Goal: Task Accomplishment & Management: Use online tool/utility

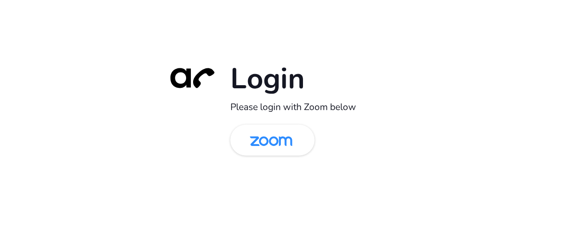
click at [291, 146] on img at bounding box center [271, 140] width 61 height 29
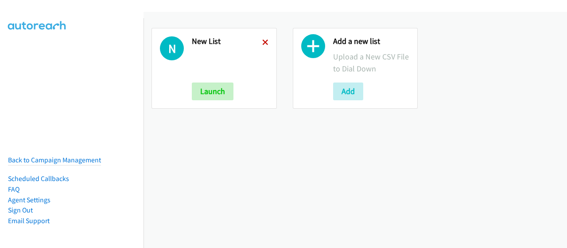
click at [263, 42] on icon at bounding box center [265, 43] width 6 height 6
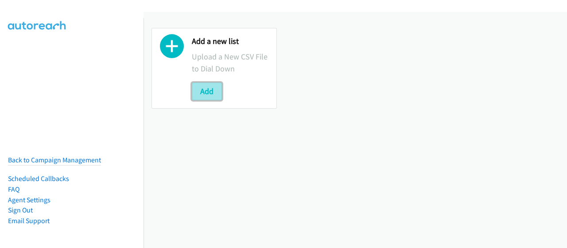
click at [219, 93] on button "Add" at bounding box center [207, 91] width 30 height 18
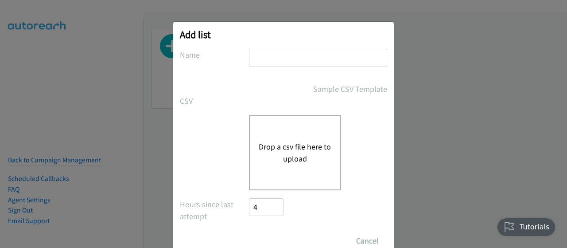
click at [299, 133] on div "Drop a csv file here to upload" at bounding box center [295, 152] width 92 height 75
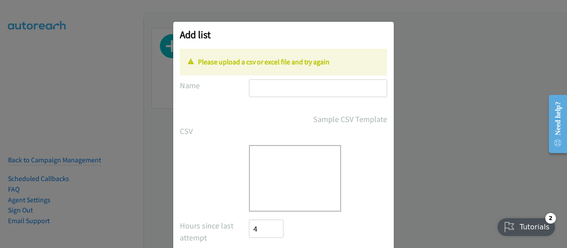
scroll to position [51, 0]
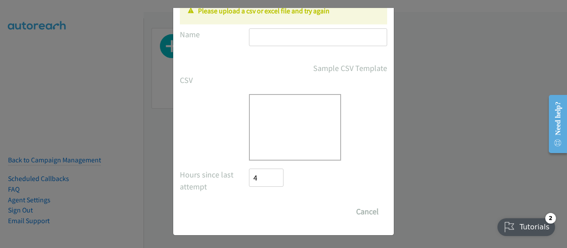
click at [285, 117] on div "Drop a csv file here to upload" at bounding box center [295, 127] width 92 height 66
click at [272, 118] on div "Drop a csv file here to upload" at bounding box center [295, 127] width 92 height 66
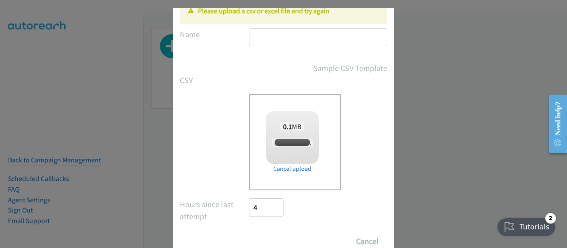
checkbox input "true"
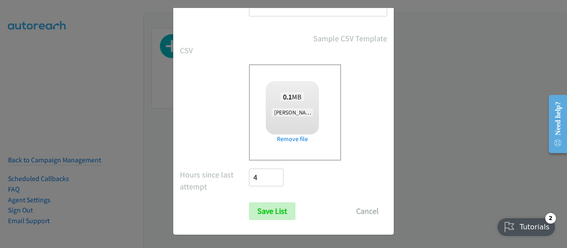
scroll to position [0, 0]
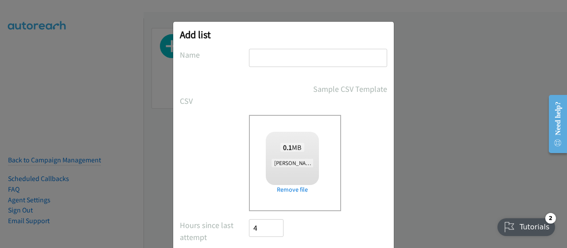
click at [309, 59] on input "text" at bounding box center [318, 58] width 138 height 18
type input "New List"
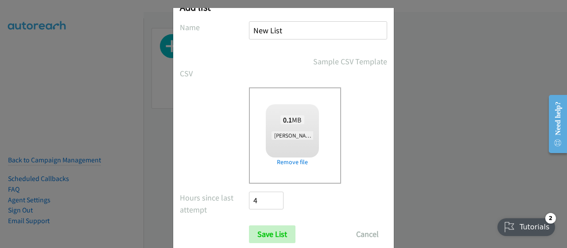
scroll to position [51, 0]
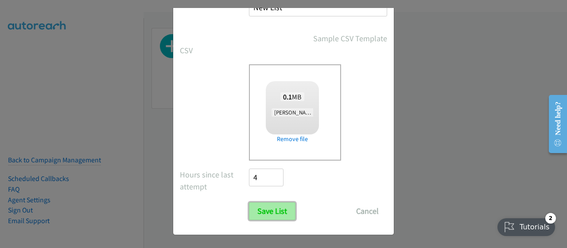
click at [281, 217] on input "Save List" at bounding box center [272, 211] width 47 height 18
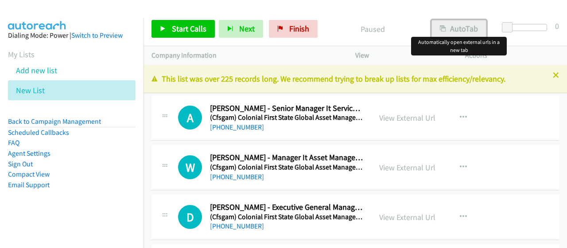
click at [456, 0] on div "Start Calls Pause Next Finish Paused AutoTab AutoTab 0 Company Information Info…" at bounding box center [283, 0] width 567 height 0
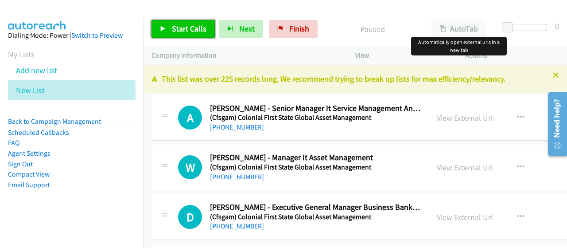
click at [189, 27] on span "Start Calls" at bounding box center [189, 28] width 35 height 10
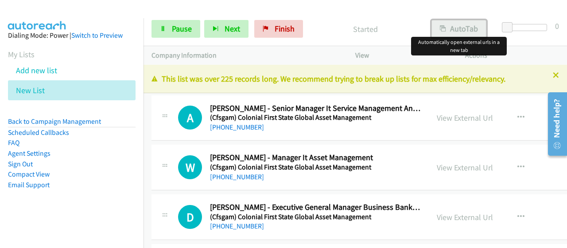
click at [461, 31] on button "AutoTab" at bounding box center [459, 29] width 55 height 18
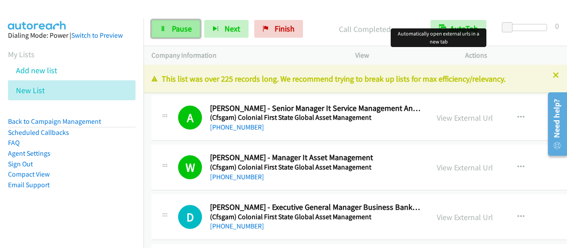
click at [185, 29] on span "Pause" at bounding box center [182, 28] width 20 height 10
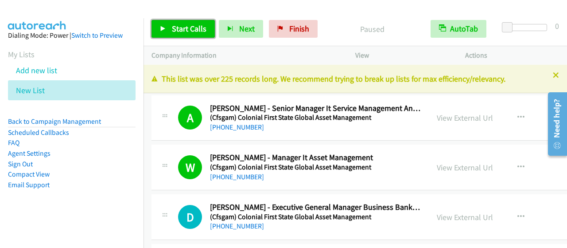
click at [185, 29] on span "Start Calls" at bounding box center [189, 28] width 35 height 10
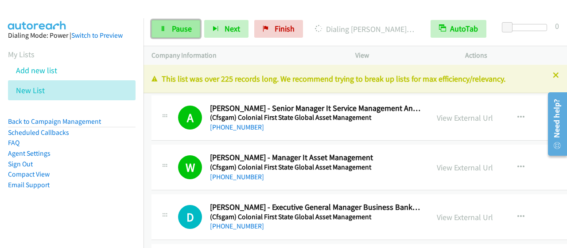
click at [185, 27] on span "Pause" at bounding box center [182, 28] width 20 height 10
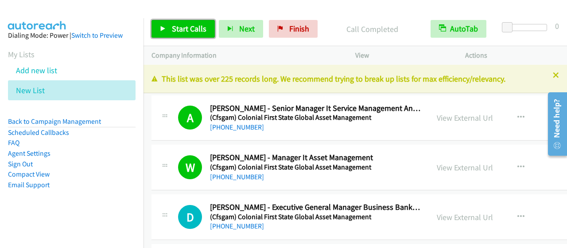
click at [178, 29] on span "Start Calls" at bounding box center [189, 28] width 35 height 10
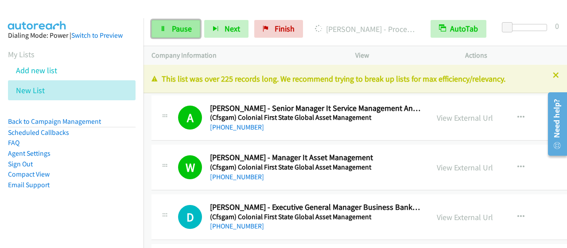
click at [179, 31] on span "Pause" at bounding box center [182, 28] width 20 height 10
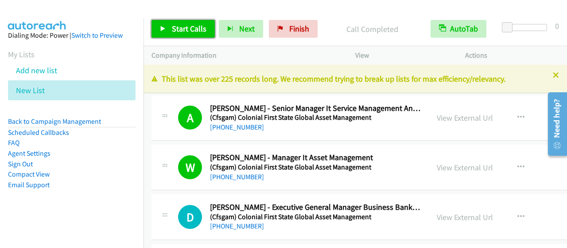
click at [187, 27] on span "Start Calls" at bounding box center [189, 28] width 35 height 10
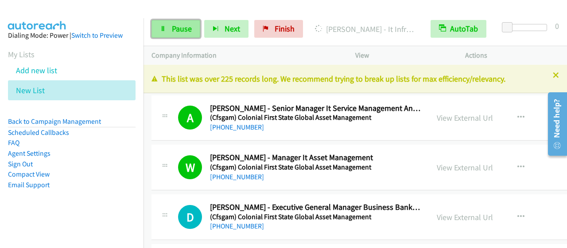
click at [181, 22] on link "Pause" at bounding box center [176, 29] width 49 height 18
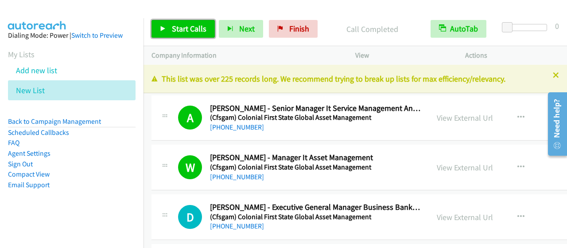
click at [197, 31] on span "Start Calls" at bounding box center [189, 28] width 35 height 10
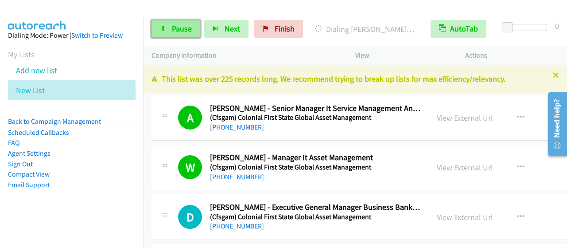
click at [173, 27] on span "Pause" at bounding box center [182, 28] width 20 height 10
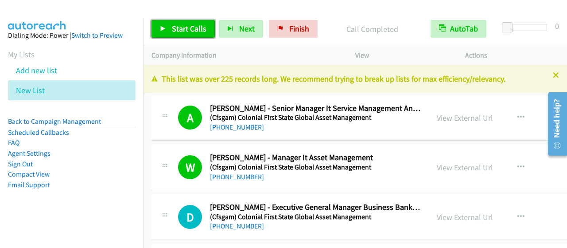
click at [199, 31] on span "Start Calls" at bounding box center [189, 28] width 35 height 10
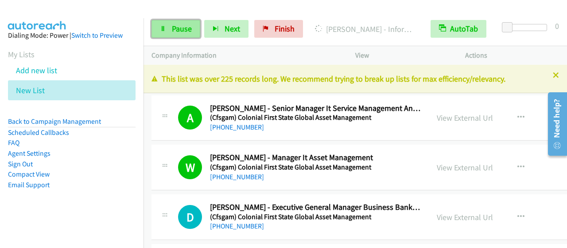
click at [192, 28] on link "Pause" at bounding box center [176, 29] width 49 height 18
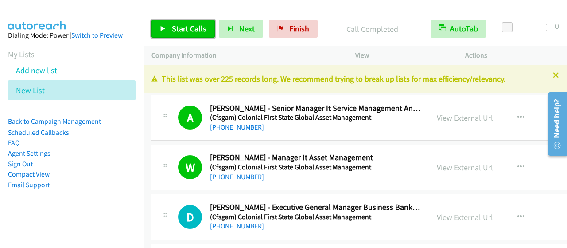
click at [192, 29] on span "Start Calls" at bounding box center [189, 28] width 35 height 10
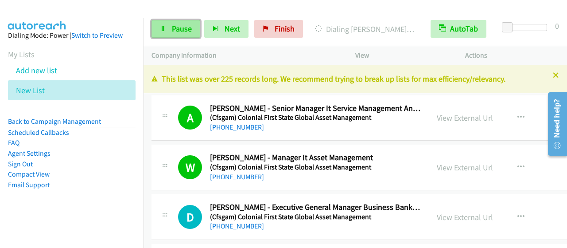
click at [169, 24] on link "Pause" at bounding box center [176, 29] width 49 height 18
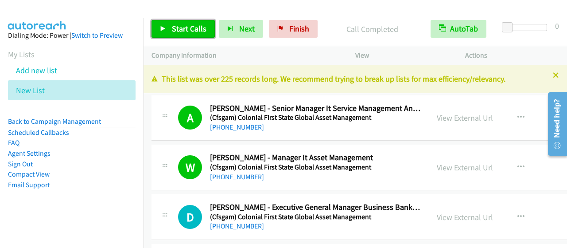
click at [183, 31] on span "Start Calls" at bounding box center [189, 28] width 35 height 10
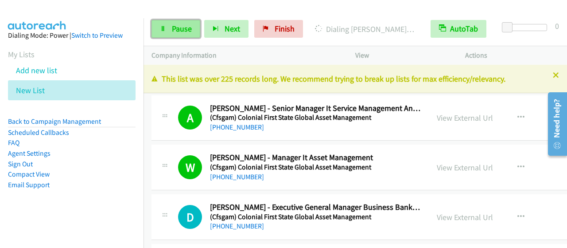
click at [183, 33] on span "Pause" at bounding box center [182, 28] width 20 height 10
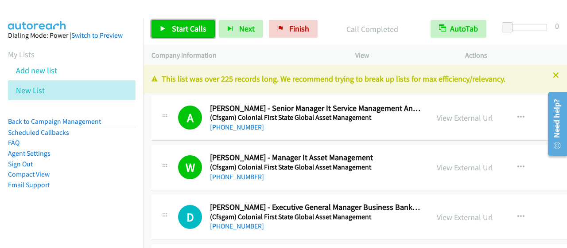
click at [176, 24] on span "Start Calls" at bounding box center [189, 28] width 35 height 10
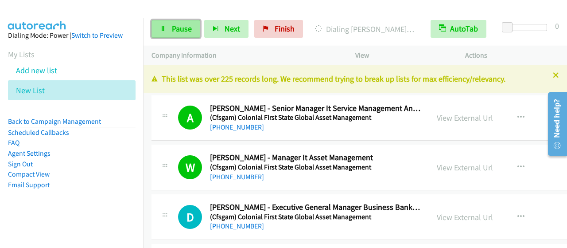
click at [178, 26] on span "Pause" at bounding box center [182, 28] width 20 height 10
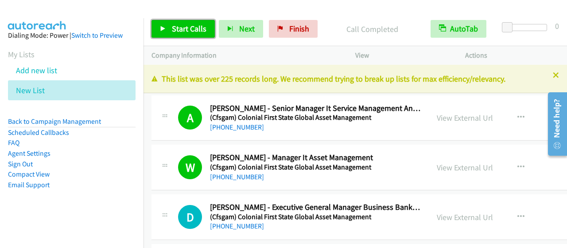
click at [208, 31] on link "Start Calls" at bounding box center [183, 29] width 63 height 18
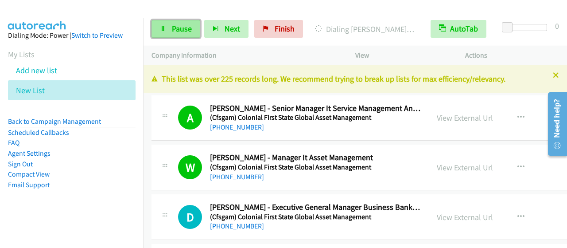
click at [170, 31] on link "Pause" at bounding box center [176, 29] width 49 height 18
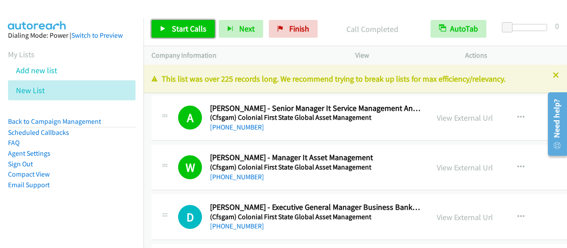
click at [202, 30] on span "Start Calls" at bounding box center [189, 28] width 35 height 10
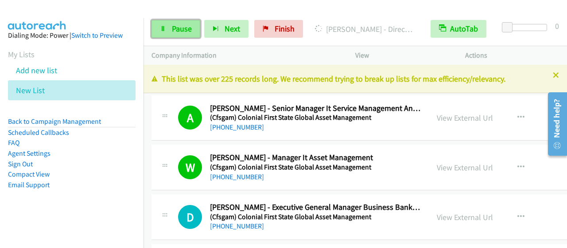
click at [184, 29] on span "Pause" at bounding box center [182, 28] width 20 height 10
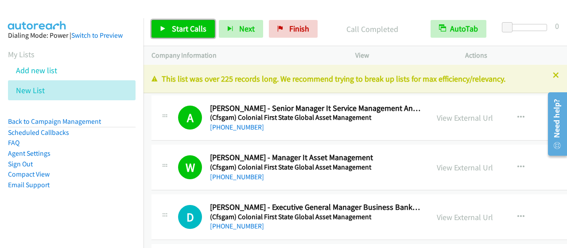
click at [199, 23] on span "Start Calls" at bounding box center [189, 28] width 35 height 10
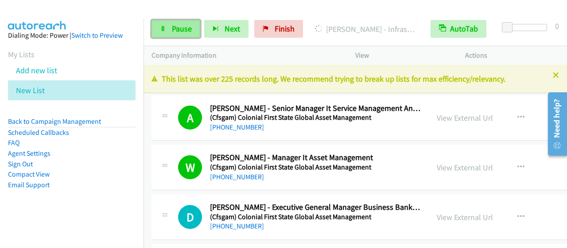
click at [182, 30] on span "Pause" at bounding box center [182, 28] width 20 height 10
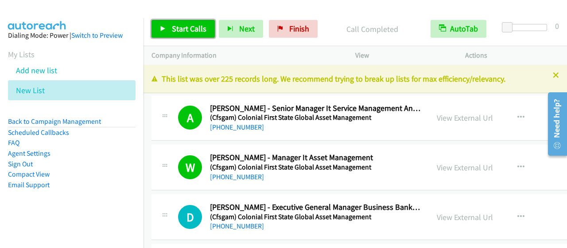
click at [181, 28] on span "Start Calls" at bounding box center [189, 28] width 35 height 10
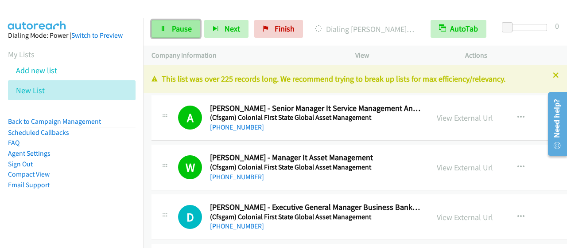
click at [170, 25] on link "Pause" at bounding box center [176, 29] width 49 height 18
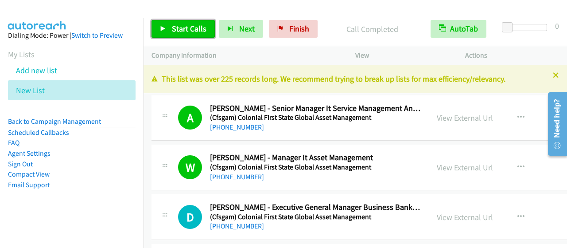
click at [204, 24] on span "Start Calls" at bounding box center [189, 28] width 35 height 10
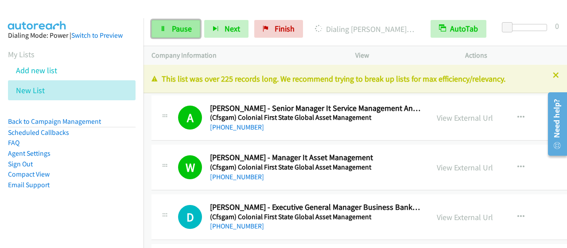
click at [184, 32] on span "Pause" at bounding box center [182, 28] width 20 height 10
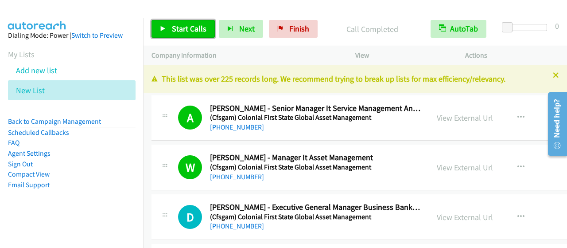
click at [202, 29] on span "Start Calls" at bounding box center [189, 28] width 35 height 10
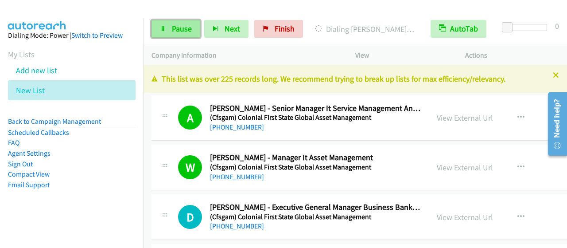
click at [182, 28] on span "Pause" at bounding box center [182, 28] width 20 height 10
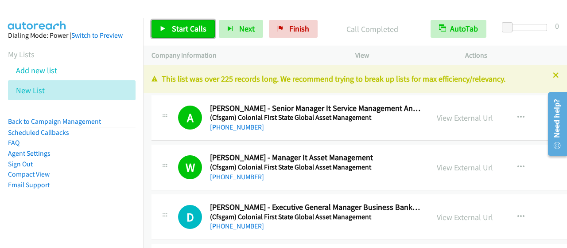
click at [187, 23] on link "Start Calls" at bounding box center [183, 29] width 63 height 18
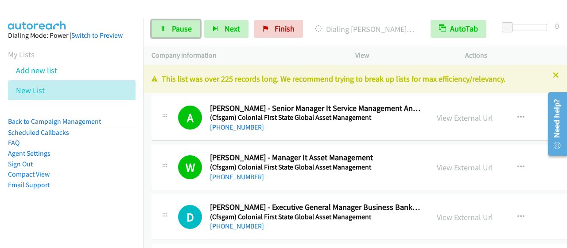
drag, startPoint x: 173, startPoint y: 25, endPoint x: 195, endPoint y: 1, distance: 32.3
click at [174, 24] on span "Pause" at bounding box center [182, 28] width 20 height 10
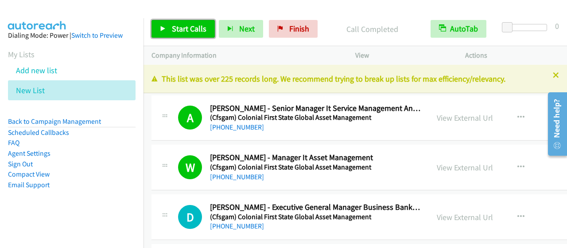
click at [201, 29] on span "Start Calls" at bounding box center [189, 28] width 35 height 10
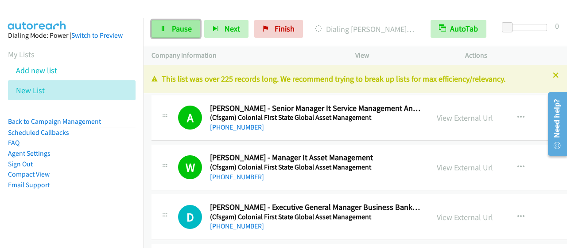
click at [172, 31] on span "Pause" at bounding box center [182, 28] width 20 height 10
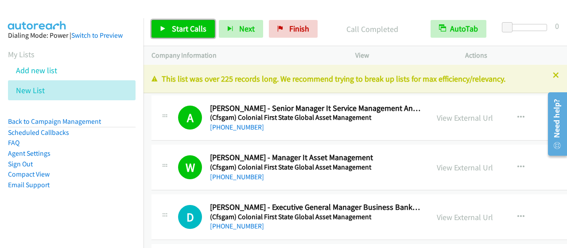
click at [193, 31] on span "Start Calls" at bounding box center [189, 28] width 35 height 10
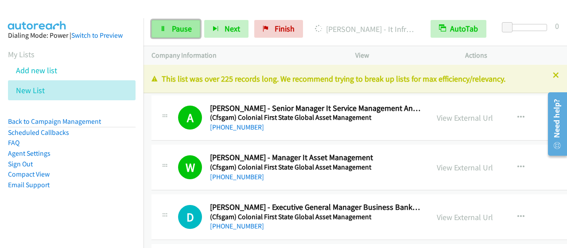
click at [162, 29] on icon at bounding box center [163, 29] width 6 height 6
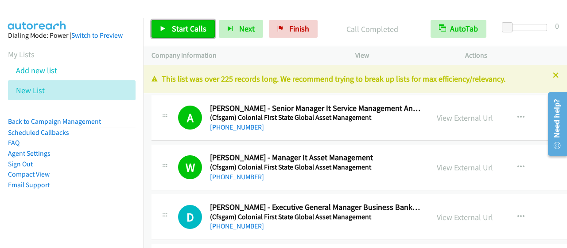
click at [207, 29] on link "Start Calls" at bounding box center [183, 29] width 63 height 18
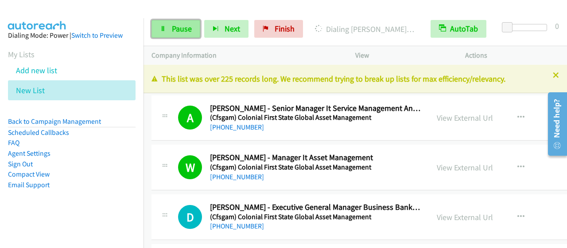
click at [175, 31] on span "Pause" at bounding box center [182, 28] width 20 height 10
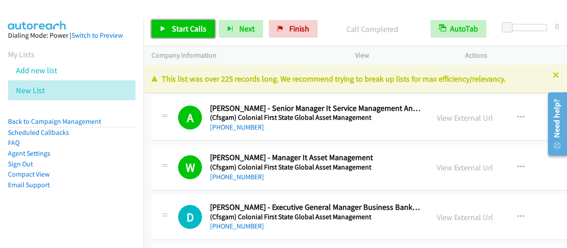
click at [191, 30] on span "Start Calls" at bounding box center [189, 28] width 35 height 10
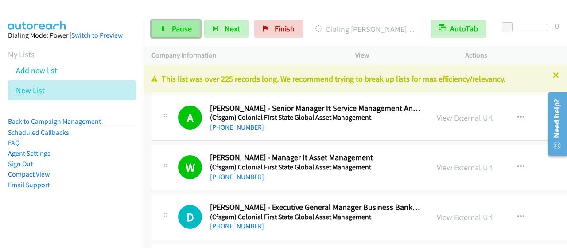
click at [181, 29] on span "Pause" at bounding box center [182, 28] width 20 height 10
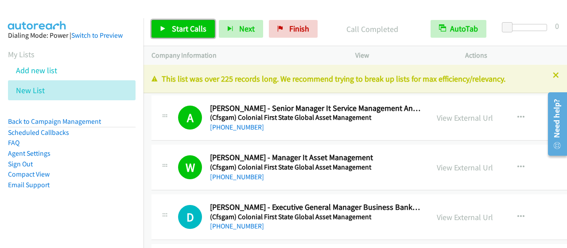
click at [199, 28] on span "Start Calls" at bounding box center [189, 28] width 35 height 10
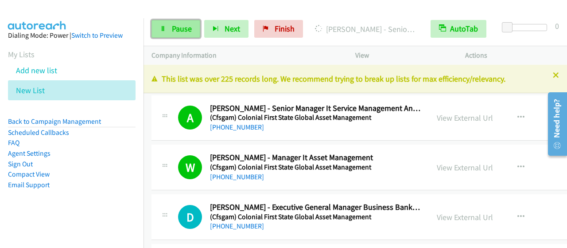
click at [178, 30] on span "Pause" at bounding box center [182, 28] width 20 height 10
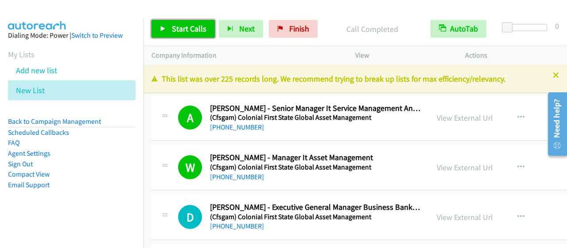
click at [200, 37] on link "Start Calls" at bounding box center [183, 29] width 63 height 18
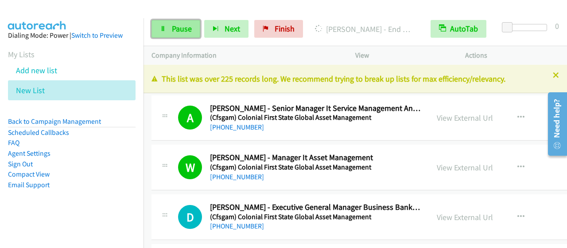
click at [180, 26] on span "Pause" at bounding box center [182, 28] width 20 height 10
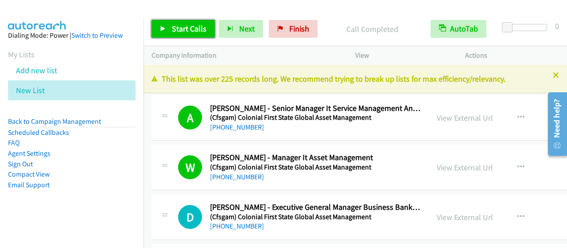
click at [173, 34] on link "Start Calls" at bounding box center [183, 29] width 63 height 18
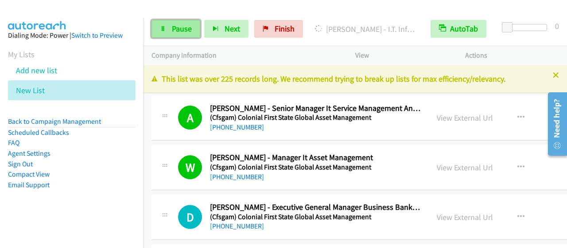
click at [172, 27] on span "Pause" at bounding box center [182, 28] width 20 height 10
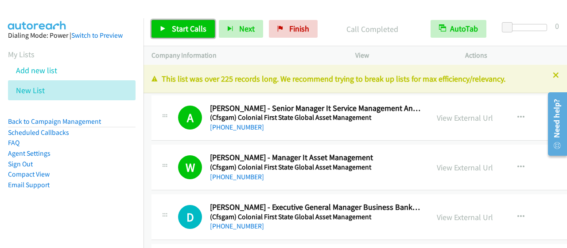
click at [178, 29] on span "Start Calls" at bounding box center [189, 28] width 35 height 10
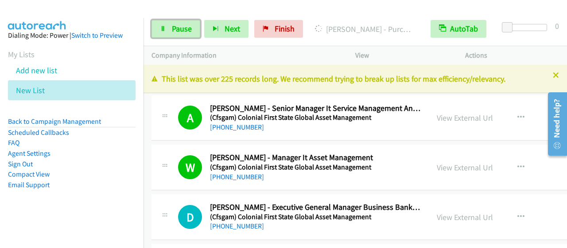
drag, startPoint x: 168, startPoint y: 27, endPoint x: 246, endPoint y: 5, distance: 81.0
click at [168, 26] on link "Pause" at bounding box center [176, 29] width 49 height 18
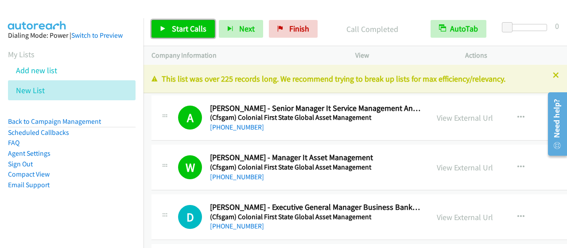
click at [199, 31] on span "Start Calls" at bounding box center [189, 28] width 35 height 10
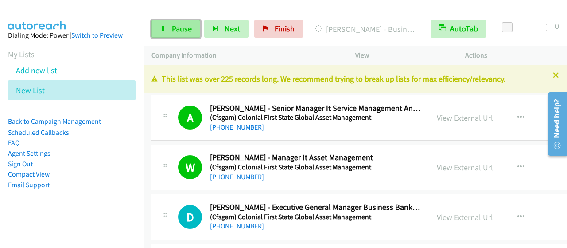
click at [178, 33] on span "Pause" at bounding box center [182, 28] width 20 height 10
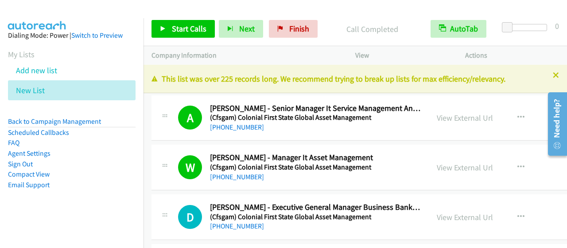
click at [50, 240] on nav "Dialing Mode: Power | Switch to Preview My Lists Add new list New List Back to …" at bounding box center [72, 142] width 144 height 248
click at [188, 31] on span "Start Calls" at bounding box center [189, 28] width 35 height 10
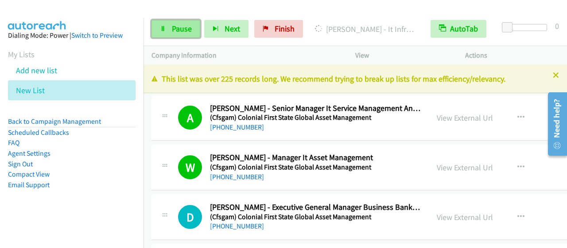
click at [188, 31] on span "Pause" at bounding box center [182, 28] width 20 height 10
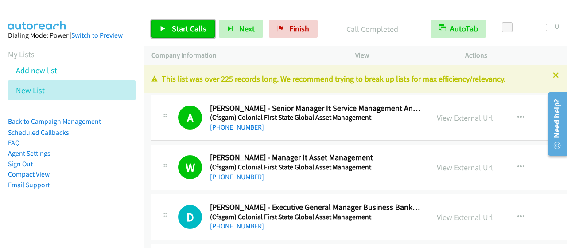
click at [200, 29] on span "Start Calls" at bounding box center [189, 28] width 35 height 10
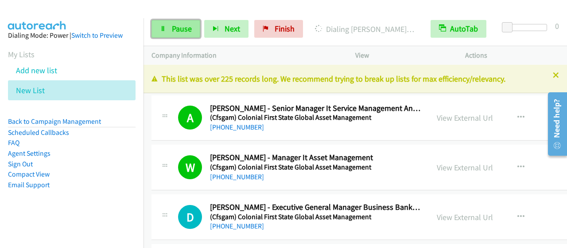
click at [179, 29] on span "Pause" at bounding box center [182, 28] width 20 height 10
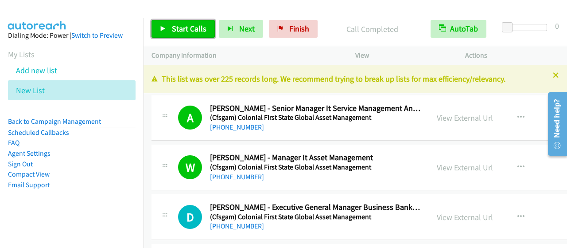
click at [172, 24] on span "Start Calls" at bounding box center [189, 28] width 35 height 10
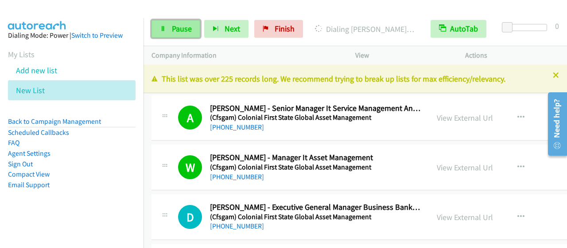
click at [179, 31] on span "Pause" at bounding box center [182, 28] width 20 height 10
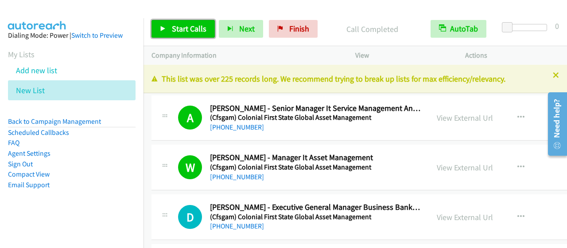
click at [194, 30] on span "Start Calls" at bounding box center [189, 28] width 35 height 10
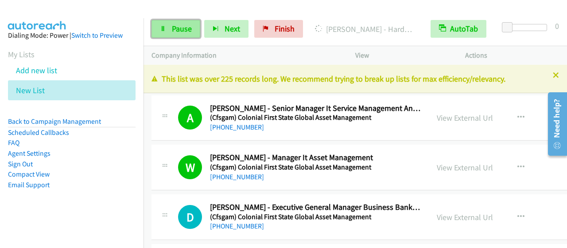
click at [186, 28] on span "Pause" at bounding box center [182, 28] width 20 height 10
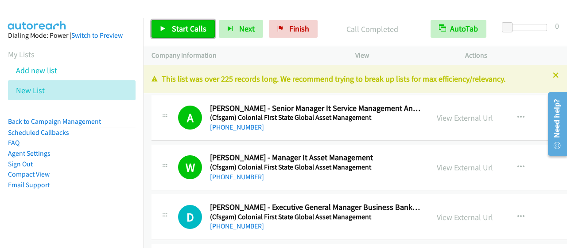
click at [204, 31] on span "Start Calls" at bounding box center [189, 28] width 35 height 10
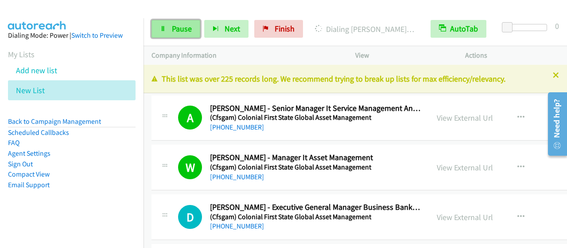
click at [181, 25] on span "Pause" at bounding box center [182, 28] width 20 height 10
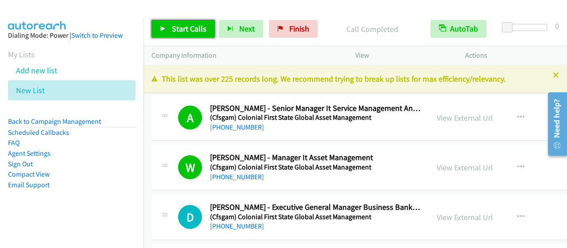
click at [180, 26] on span "Start Calls" at bounding box center [189, 28] width 35 height 10
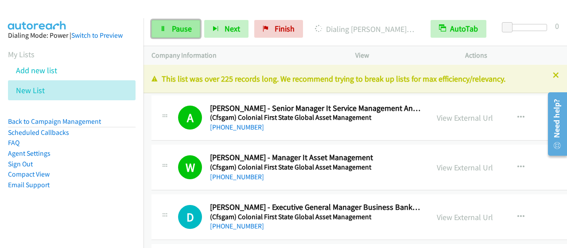
click at [189, 34] on link "Pause" at bounding box center [176, 29] width 49 height 18
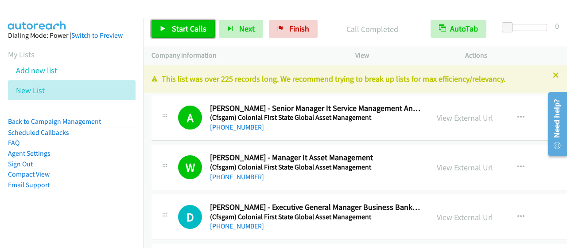
click at [191, 27] on span "Start Calls" at bounding box center [189, 28] width 35 height 10
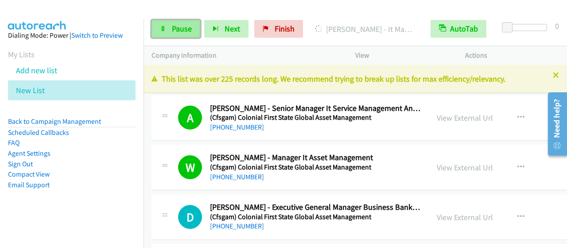
click at [178, 23] on span "Pause" at bounding box center [182, 28] width 20 height 10
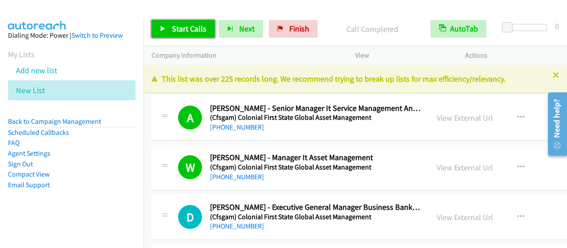
click at [188, 21] on link "Start Calls" at bounding box center [183, 29] width 63 height 18
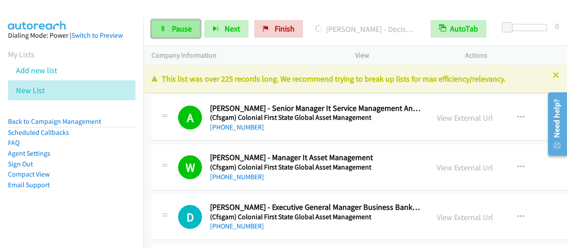
click at [191, 27] on span "Pause" at bounding box center [182, 28] width 20 height 10
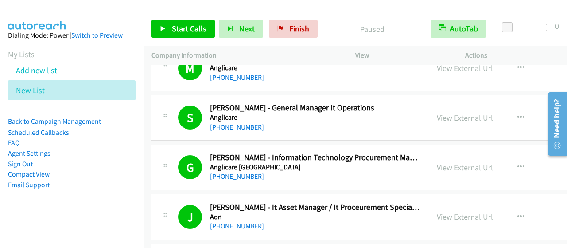
scroll to position [576, 0]
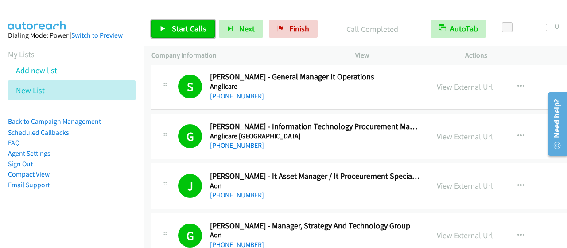
click at [175, 31] on span "Start Calls" at bounding box center [189, 28] width 35 height 10
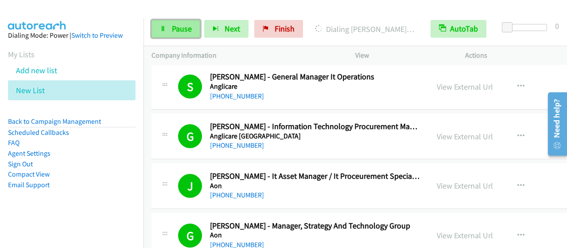
click at [188, 31] on span "Pause" at bounding box center [182, 28] width 20 height 10
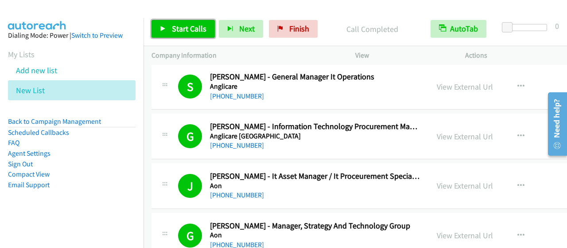
click at [183, 31] on span "Start Calls" at bounding box center [189, 28] width 35 height 10
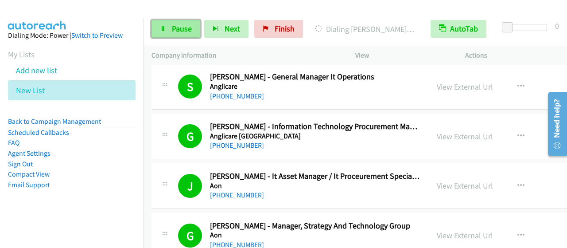
click at [190, 28] on span "Pause" at bounding box center [182, 28] width 20 height 10
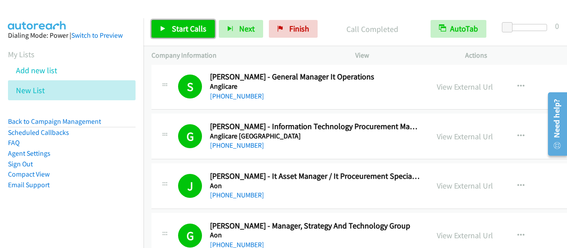
click at [189, 26] on span "Start Calls" at bounding box center [189, 28] width 35 height 10
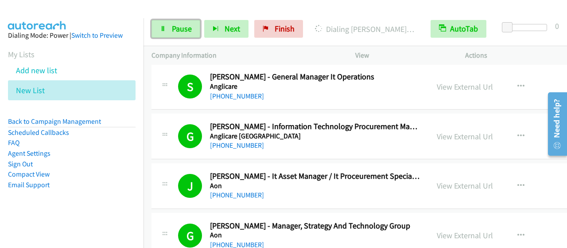
drag, startPoint x: 195, startPoint y: 27, endPoint x: 228, endPoint y: 82, distance: 63.8
click at [195, 28] on link "Pause" at bounding box center [176, 29] width 49 height 18
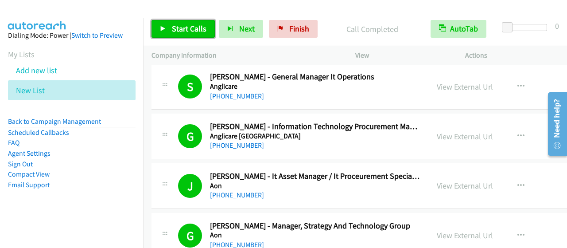
click at [190, 26] on span "Start Calls" at bounding box center [189, 28] width 35 height 10
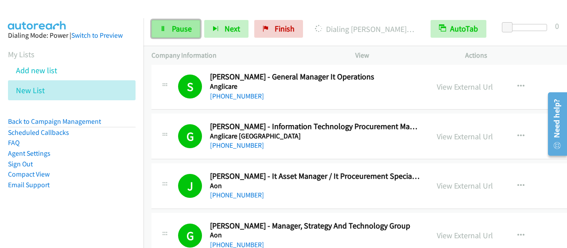
click at [194, 31] on link "Pause" at bounding box center [176, 29] width 49 height 18
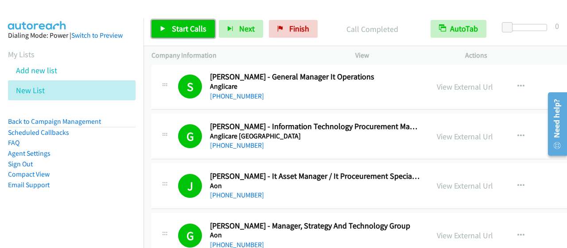
click at [176, 28] on span "Start Calls" at bounding box center [189, 28] width 35 height 10
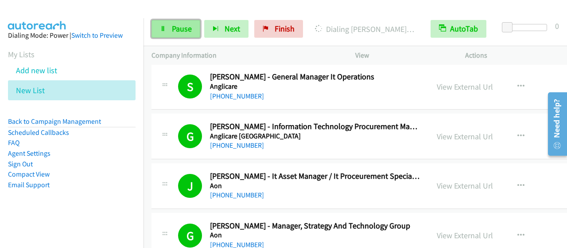
click at [193, 32] on link "Pause" at bounding box center [176, 29] width 49 height 18
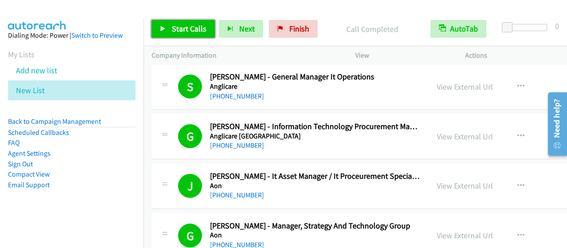
click at [191, 23] on span "Start Calls" at bounding box center [189, 28] width 35 height 10
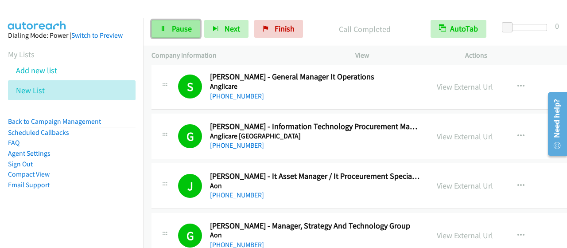
click at [175, 36] on link "Pause" at bounding box center [176, 29] width 49 height 18
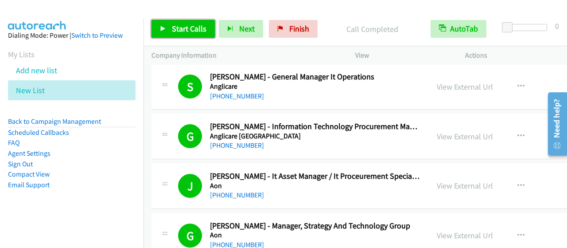
click at [208, 25] on link "Start Calls" at bounding box center [183, 29] width 63 height 18
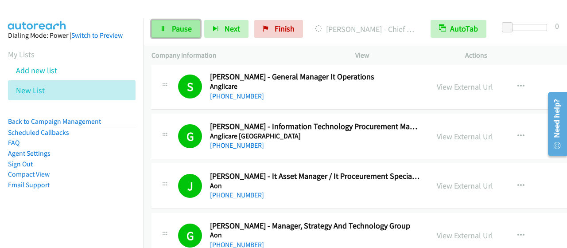
drag, startPoint x: 187, startPoint y: 27, endPoint x: 174, endPoint y: 27, distance: 12.4
click at [186, 27] on span "Pause" at bounding box center [182, 28] width 20 height 10
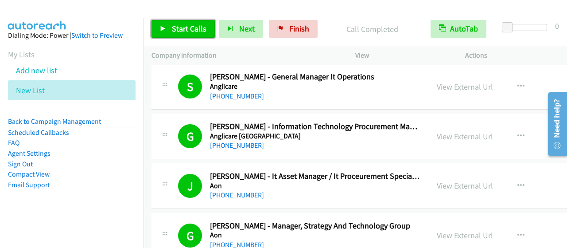
click at [175, 35] on link "Start Calls" at bounding box center [183, 29] width 63 height 18
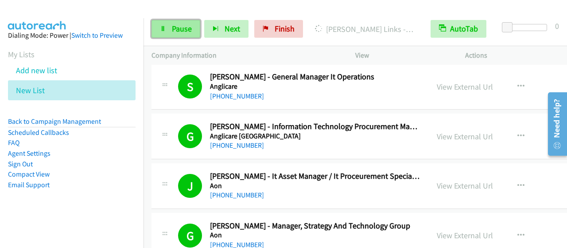
click at [168, 29] on link "Pause" at bounding box center [176, 29] width 49 height 18
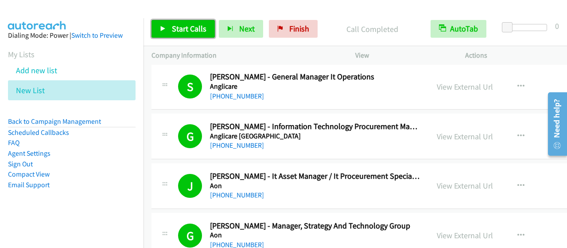
click at [206, 26] on link "Start Calls" at bounding box center [183, 29] width 63 height 18
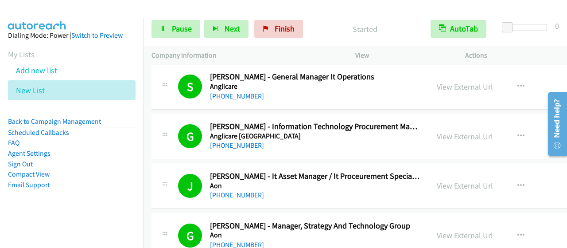
click at [349, 233] on h5 "Aon" at bounding box center [315, 234] width 211 height 9
click at [191, 24] on span "Pause" at bounding box center [182, 28] width 20 height 10
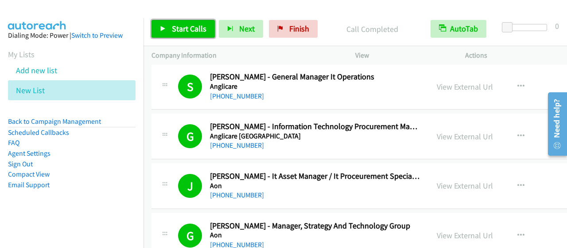
click at [202, 28] on span "Start Calls" at bounding box center [189, 28] width 35 height 10
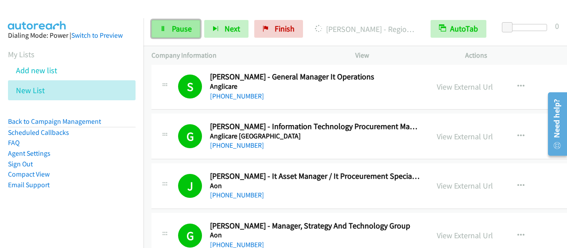
click at [191, 31] on span "Pause" at bounding box center [182, 28] width 20 height 10
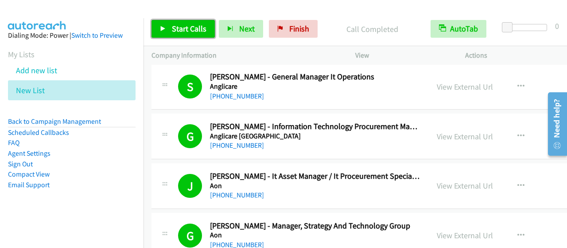
click at [199, 26] on span "Start Calls" at bounding box center [189, 28] width 35 height 10
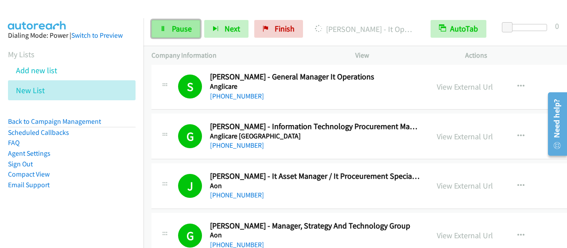
click at [163, 27] on icon at bounding box center [163, 29] width 6 height 6
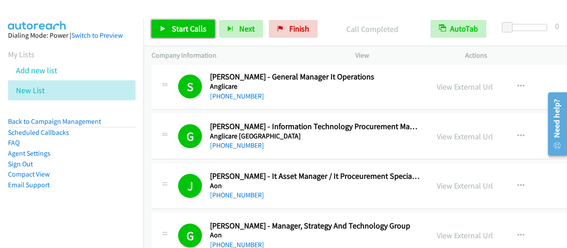
click at [176, 29] on span "Start Calls" at bounding box center [189, 28] width 35 height 10
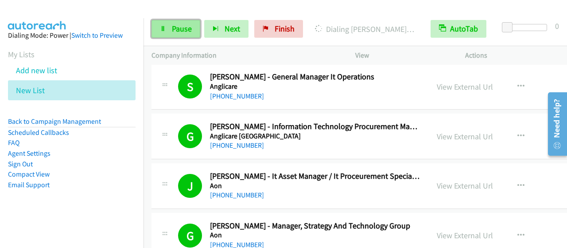
click at [170, 30] on link "Pause" at bounding box center [176, 29] width 49 height 18
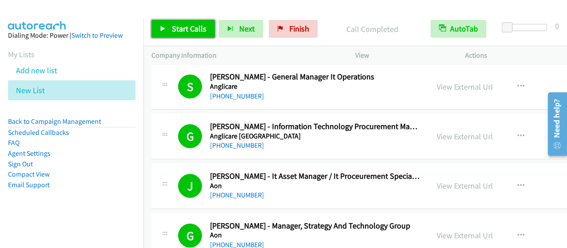
click at [193, 31] on span "Start Calls" at bounding box center [189, 28] width 35 height 10
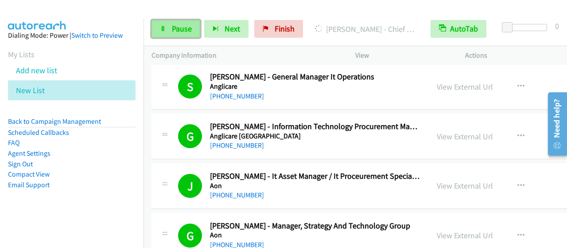
click at [185, 29] on span "Pause" at bounding box center [182, 28] width 20 height 10
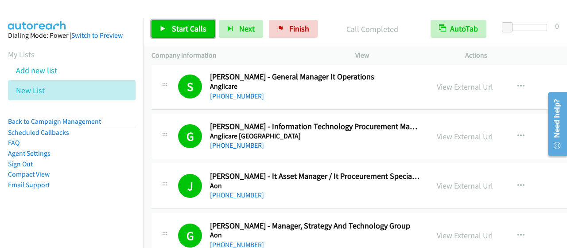
click at [194, 28] on span "Start Calls" at bounding box center [189, 28] width 35 height 10
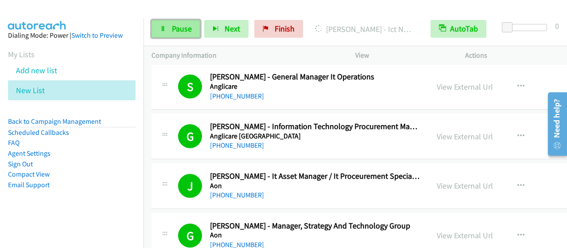
click at [198, 34] on link "Pause" at bounding box center [176, 29] width 49 height 18
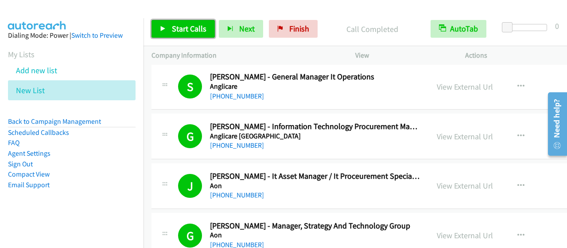
click at [182, 24] on span "Start Calls" at bounding box center [189, 28] width 35 height 10
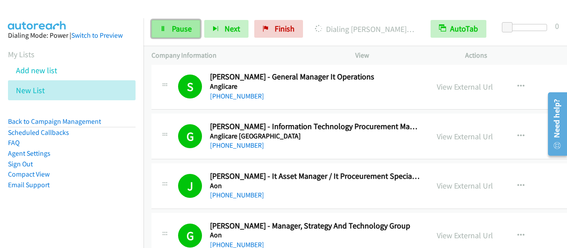
click at [190, 31] on span "Pause" at bounding box center [182, 28] width 20 height 10
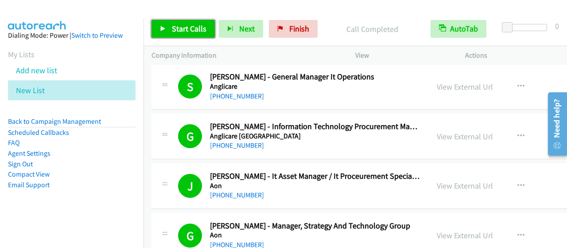
click at [182, 23] on span "Start Calls" at bounding box center [189, 28] width 35 height 10
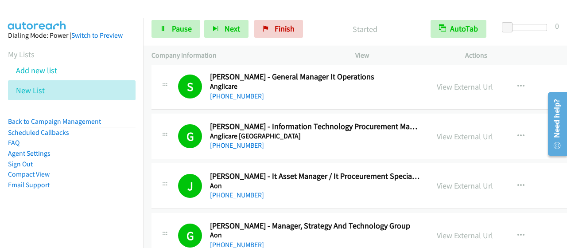
click at [355, 221] on h2 "[PERSON_NAME] - Manager, Strategy And Technology Group" at bounding box center [315, 226] width 211 height 10
drag, startPoint x: 186, startPoint y: 31, endPoint x: 240, endPoint y: 2, distance: 61.1
click at [186, 31] on span "Pause" at bounding box center [182, 28] width 20 height 10
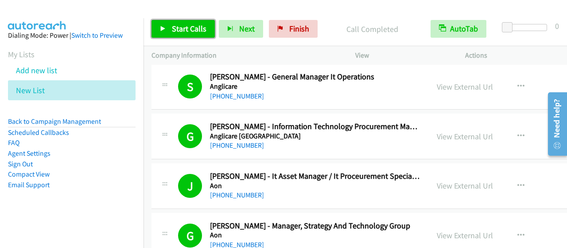
click at [194, 29] on span "Start Calls" at bounding box center [189, 28] width 35 height 10
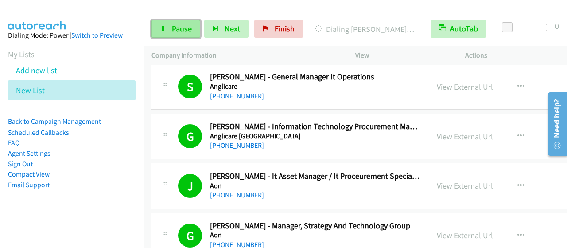
click at [189, 36] on link "Pause" at bounding box center [176, 29] width 49 height 18
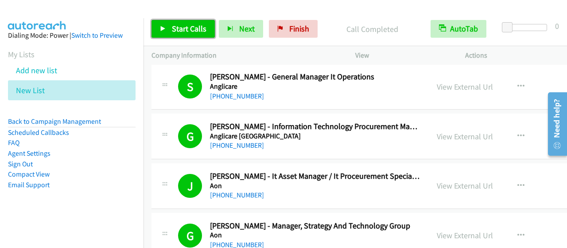
click at [183, 27] on span "Start Calls" at bounding box center [189, 28] width 35 height 10
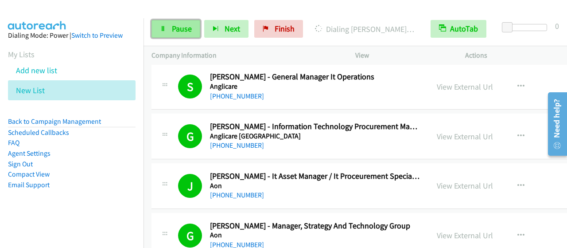
click at [177, 27] on span "Pause" at bounding box center [182, 28] width 20 height 10
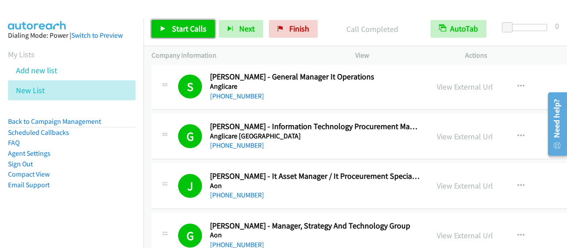
click at [199, 26] on span "Start Calls" at bounding box center [189, 28] width 35 height 10
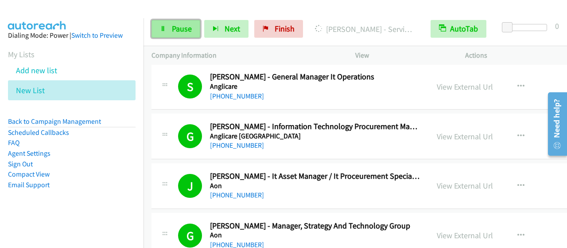
click at [184, 33] on span "Pause" at bounding box center [182, 28] width 20 height 10
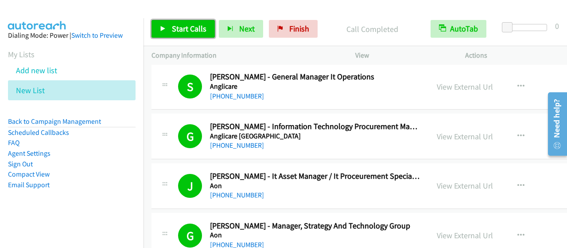
click at [185, 28] on span "Start Calls" at bounding box center [189, 28] width 35 height 10
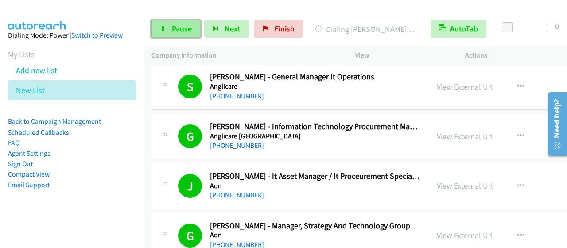
click at [187, 27] on span "Pause" at bounding box center [182, 28] width 20 height 10
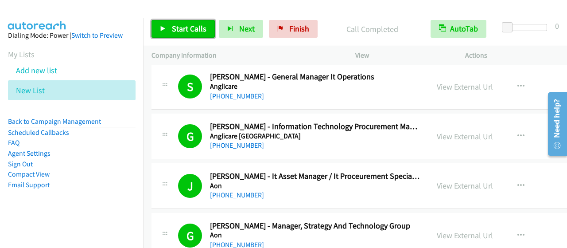
click at [211, 28] on link "Start Calls" at bounding box center [183, 29] width 63 height 18
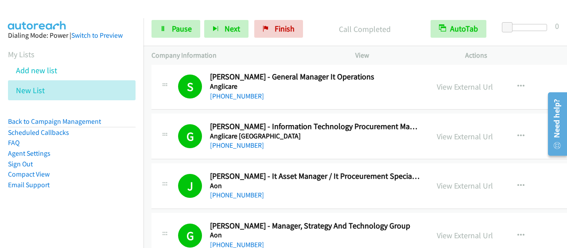
click at [351, 226] on h2 "[PERSON_NAME] - Manager, Strategy And Technology Group" at bounding box center [315, 226] width 211 height 10
click at [183, 29] on span "Pause" at bounding box center [182, 28] width 20 height 10
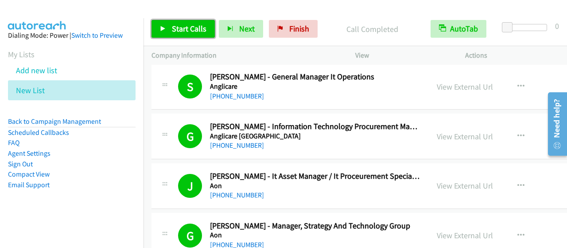
click at [196, 32] on span "Start Calls" at bounding box center [189, 28] width 35 height 10
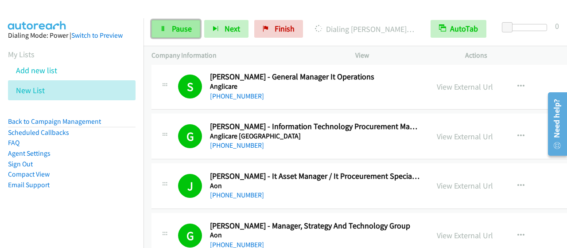
click at [173, 35] on link "Pause" at bounding box center [176, 29] width 49 height 18
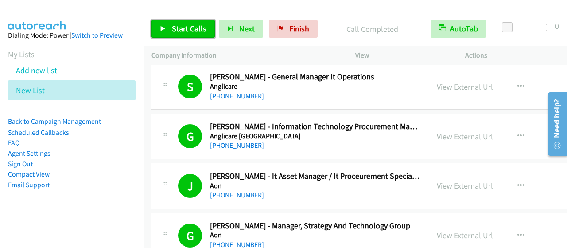
drag, startPoint x: 171, startPoint y: 30, endPoint x: 223, endPoint y: 67, distance: 64.3
click at [171, 31] on link "Start Calls" at bounding box center [183, 29] width 63 height 18
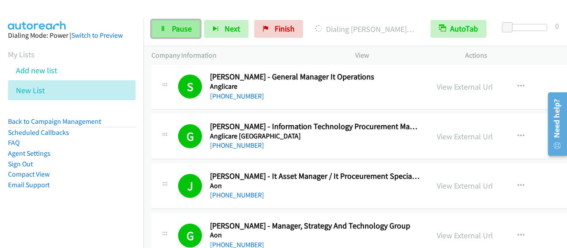
click at [172, 26] on span "Pause" at bounding box center [182, 28] width 20 height 10
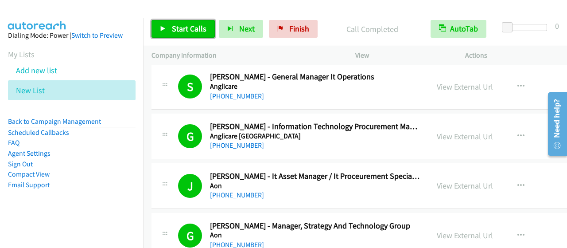
click at [206, 31] on link "Start Calls" at bounding box center [183, 29] width 63 height 18
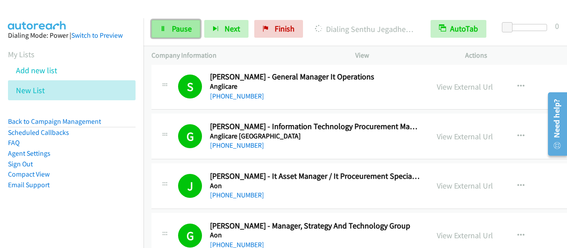
click at [181, 32] on span "Pause" at bounding box center [182, 28] width 20 height 10
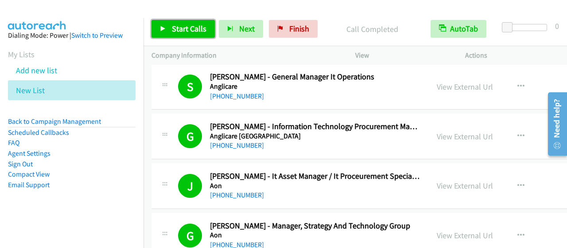
drag, startPoint x: 181, startPoint y: 27, endPoint x: 251, endPoint y: 123, distance: 119.0
click at [181, 27] on span "Start Calls" at bounding box center [189, 28] width 35 height 10
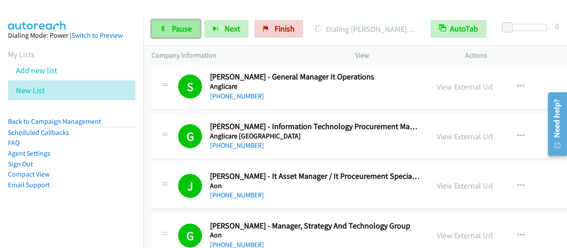
click at [190, 29] on span "Pause" at bounding box center [182, 28] width 20 height 10
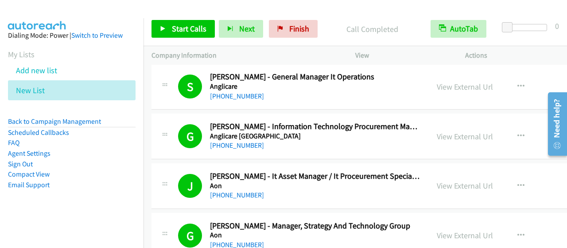
click at [355, 231] on h5 "Aon" at bounding box center [315, 234] width 211 height 9
click at [191, 29] on span "Start Calls" at bounding box center [189, 28] width 35 height 10
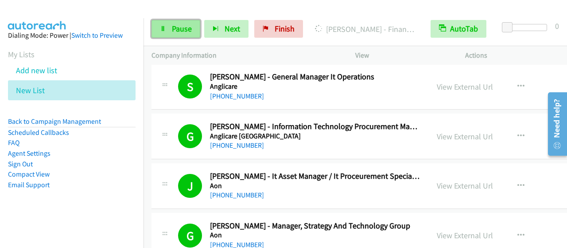
click at [172, 29] on span "Pause" at bounding box center [182, 28] width 20 height 10
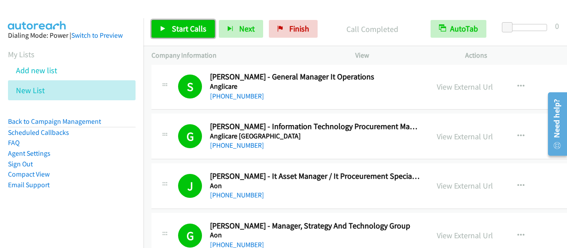
click at [193, 27] on span "Start Calls" at bounding box center [189, 28] width 35 height 10
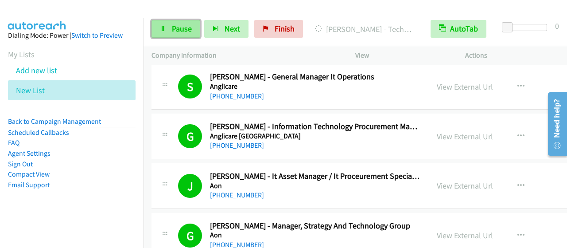
click at [168, 26] on link "Pause" at bounding box center [176, 29] width 49 height 18
